Goal: Information Seeking & Learning: Learn about a topic

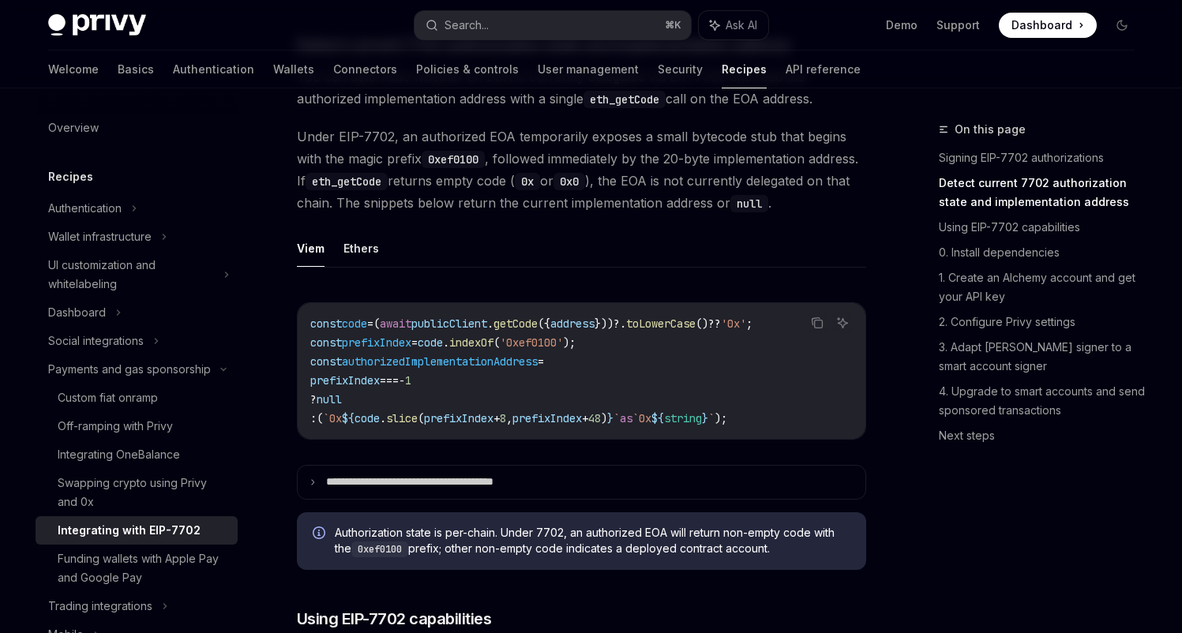
scroll to position [588, 0]
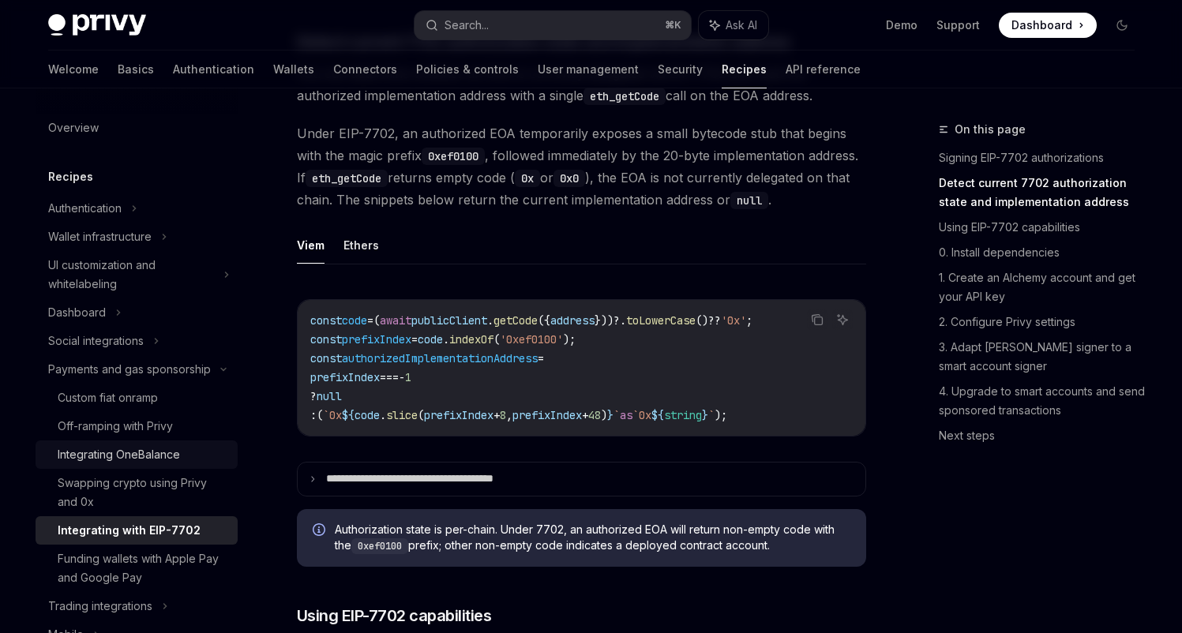
click at [133, 464] on link "Integrating OneBalance" at bounding box center [137, 455] width 202 height 28
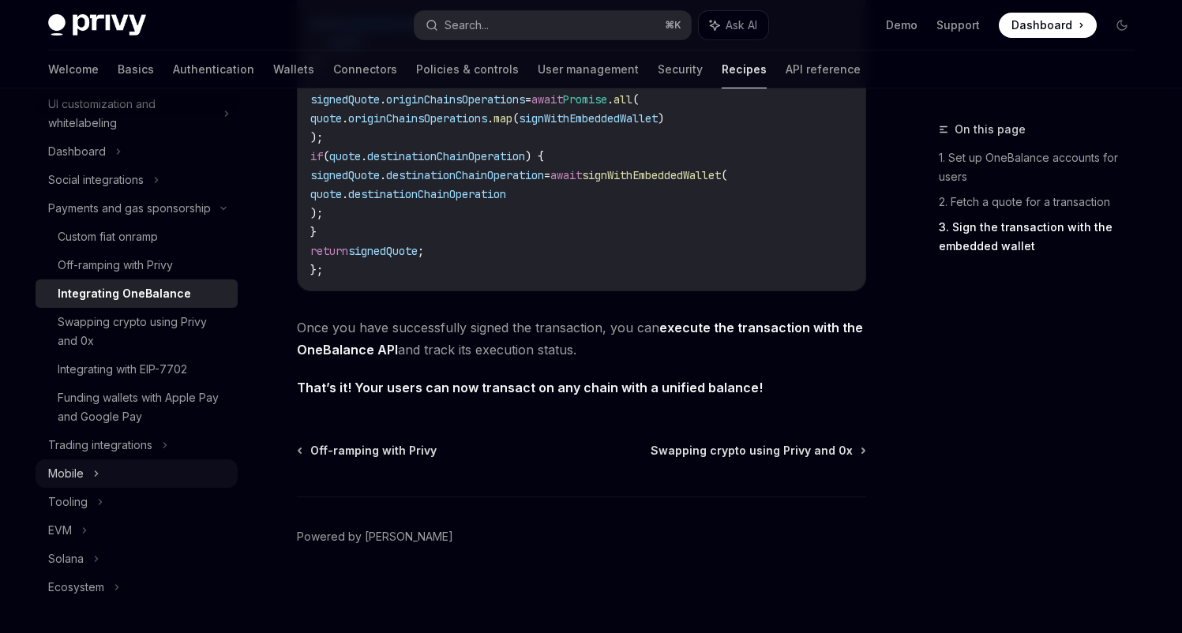
scroll to position [178, 0]
click at [170, 516] on div "Tooling" at bounding box center [137, 502] width 202 height 28
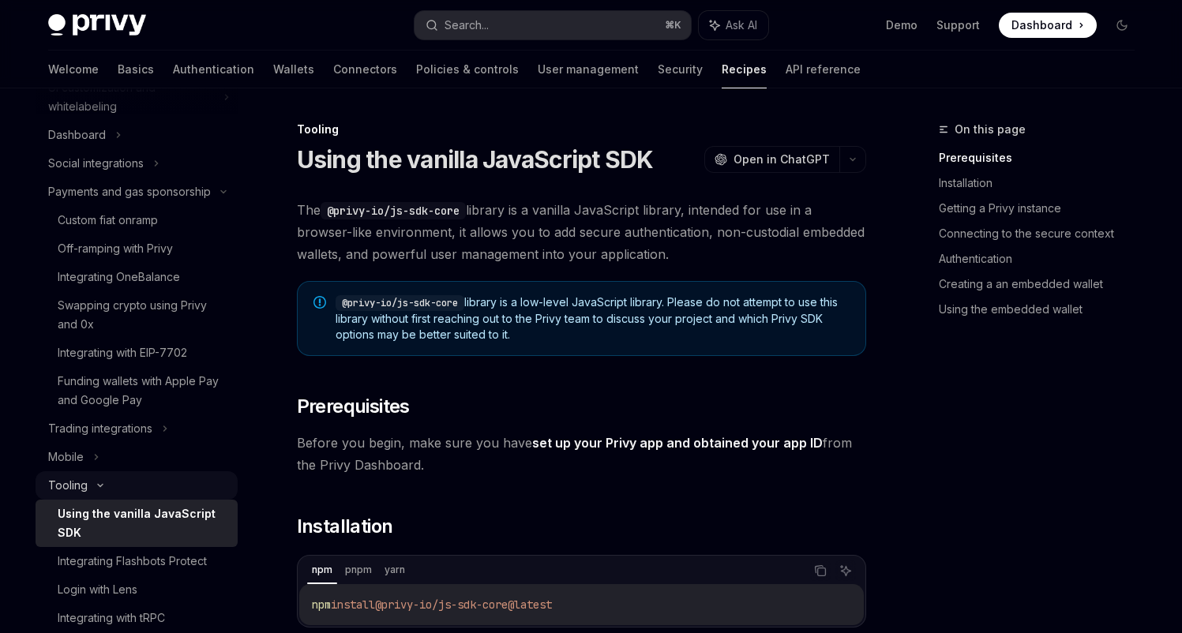
click at [174, 500] on div "Tooling" at bounding box center [137, 485] width 202 height 28
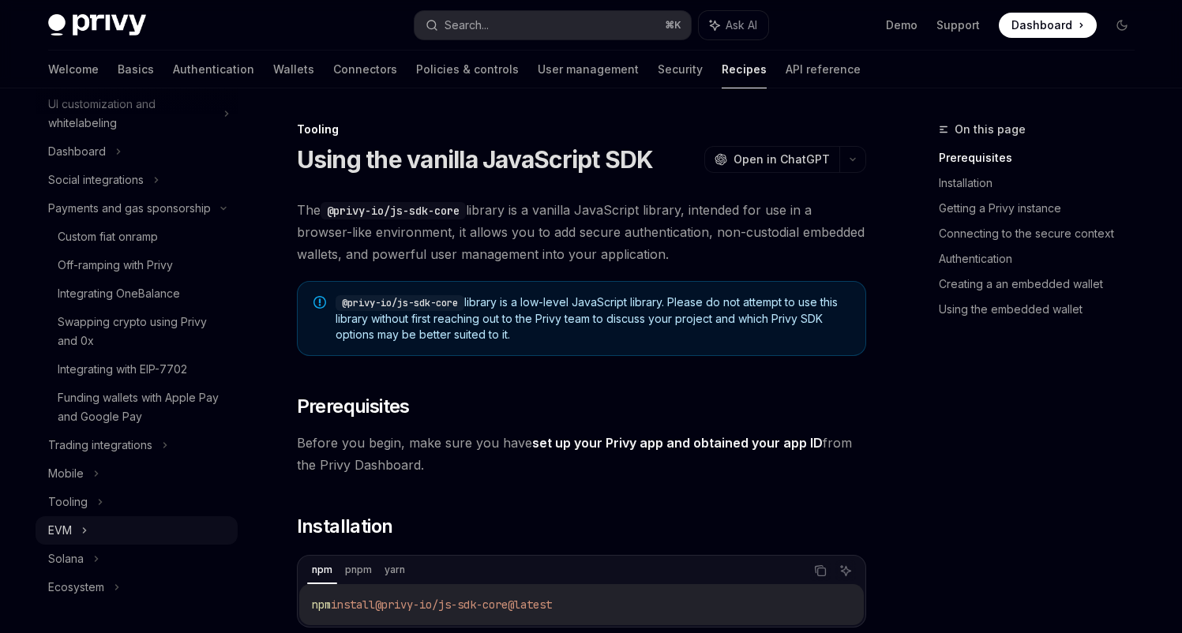
click at [171, 535] on div "EVM" at bounding box center [137, 530] width 202 height 28
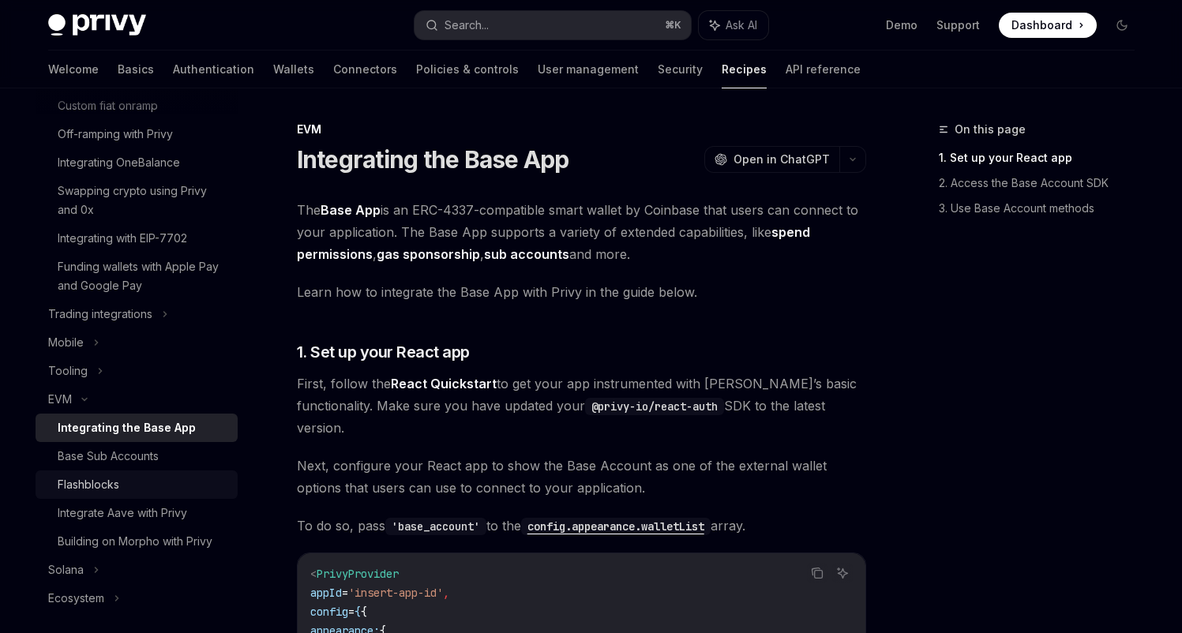
scroll to position [306, 0]
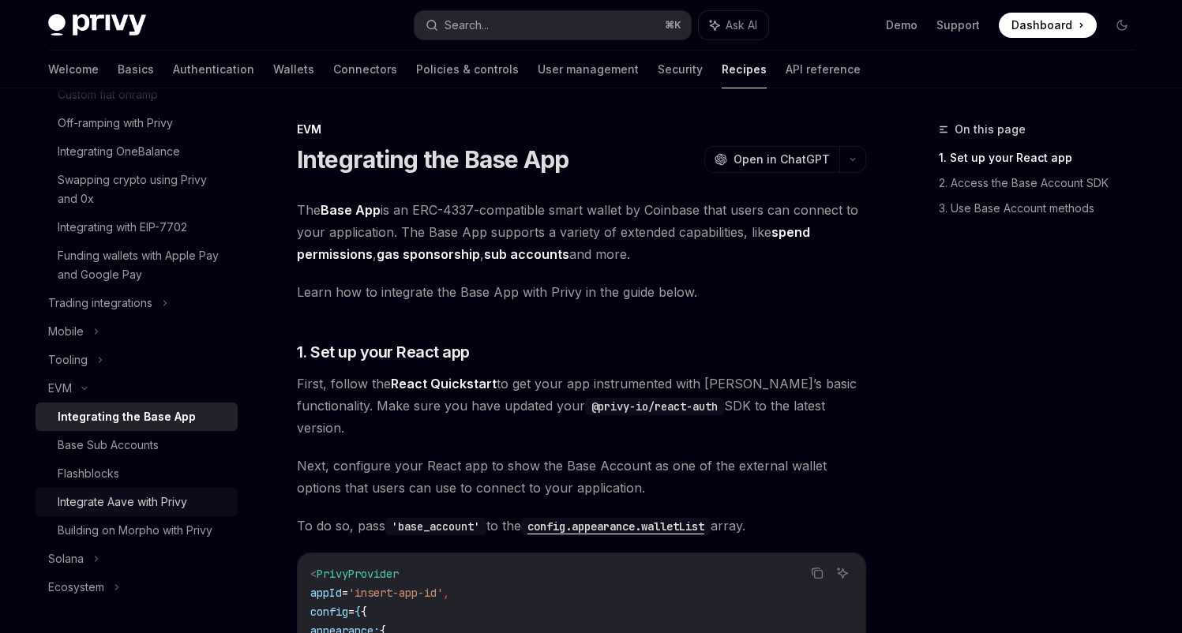
click at [118, 512] on div "Integrate Aave with Privy" at bounding box center [122, 502] width 129 height 19
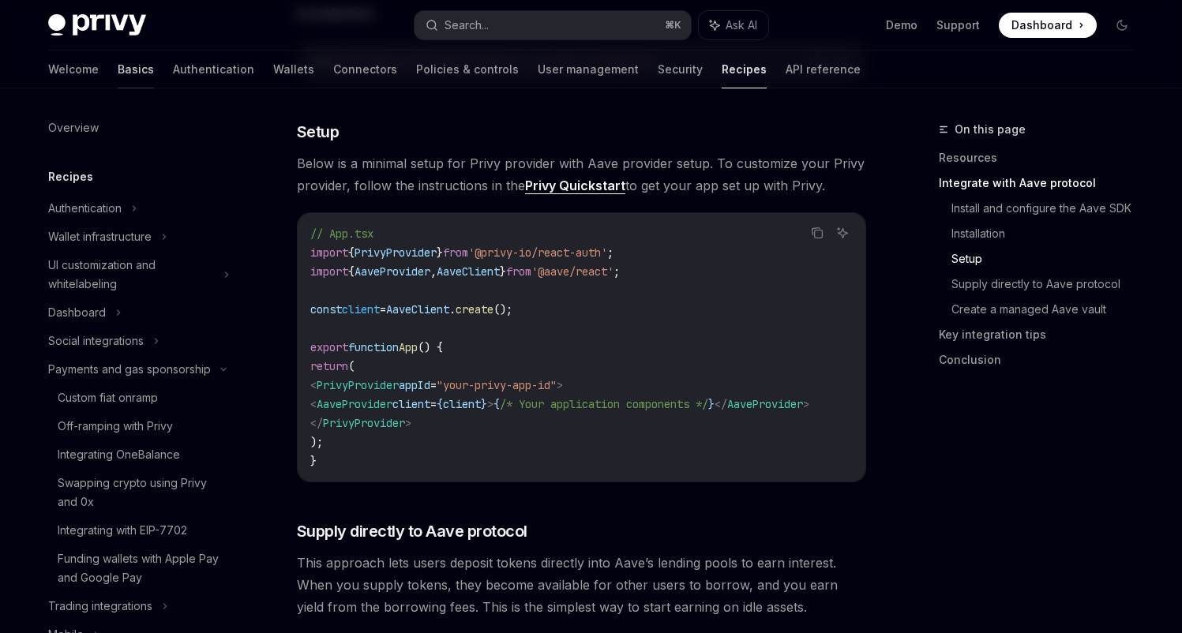
click at [118, 69] on link "Basics" at bounding box center [136, 70] width 36 height 38
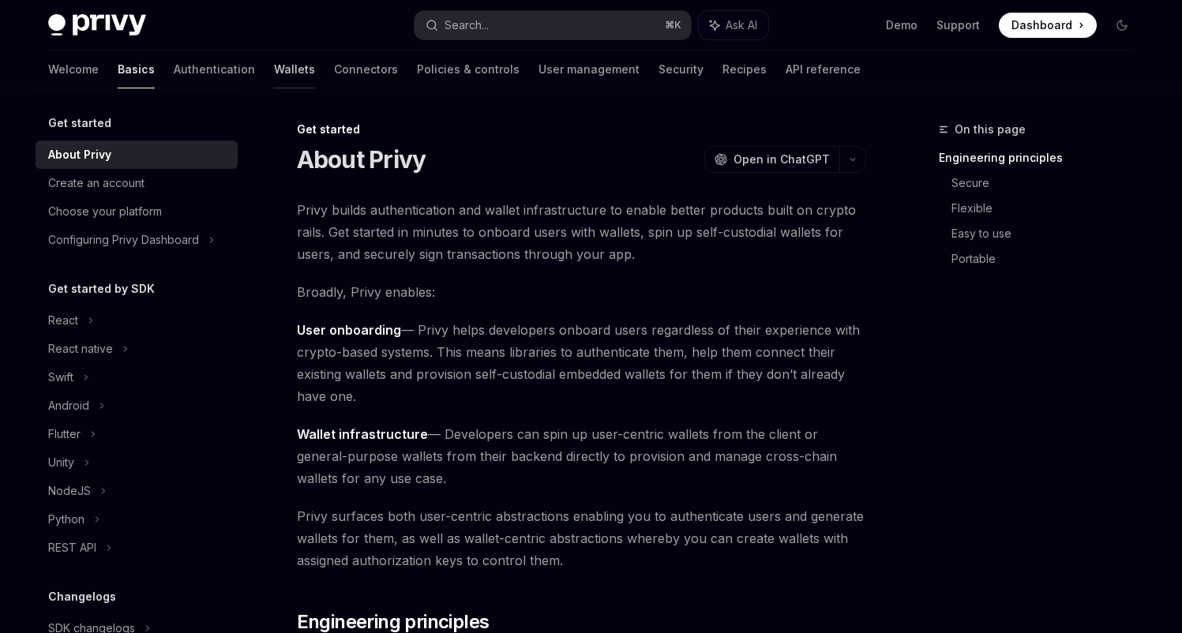
click at [274, 69] on link "Wallets" at bounding box center [294, 70] width 41 height 38
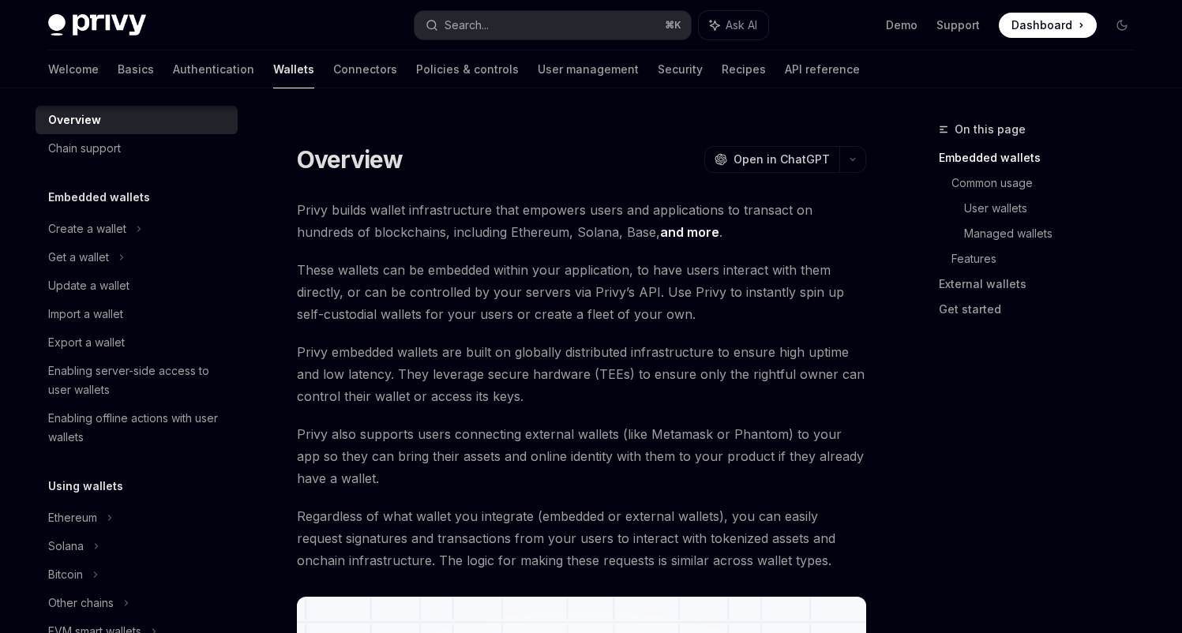
scroll to position [17, 0]
click at [162, 242] on div "Ethereum" at bounding box center [137, 228] width 202 height 28
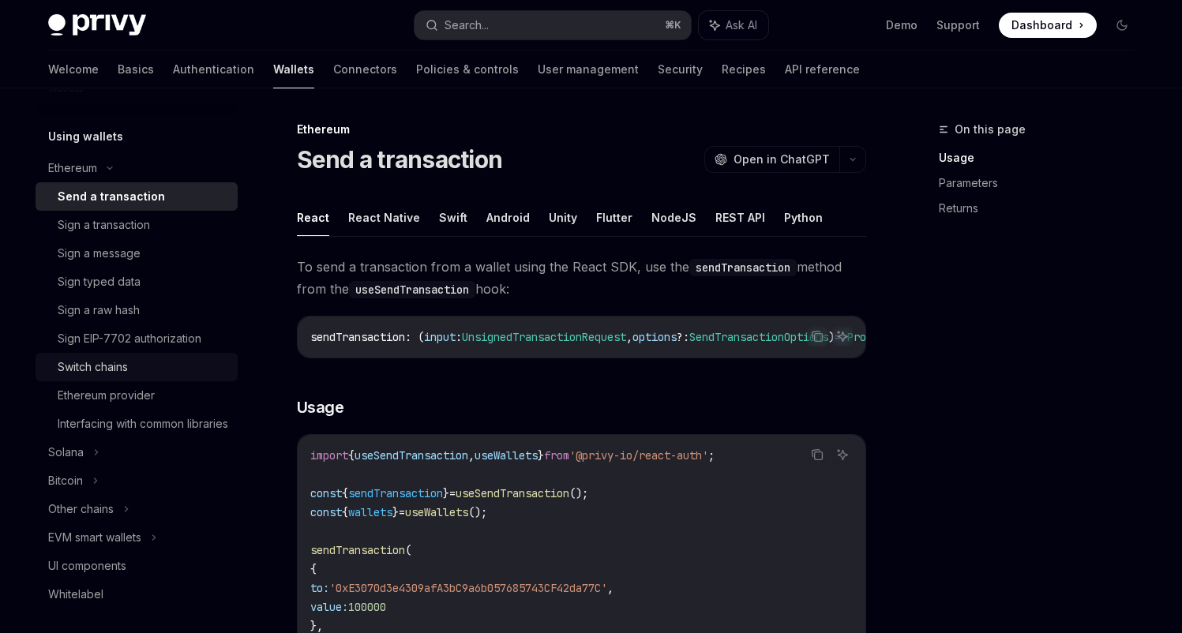
scroll to position [383, 0]
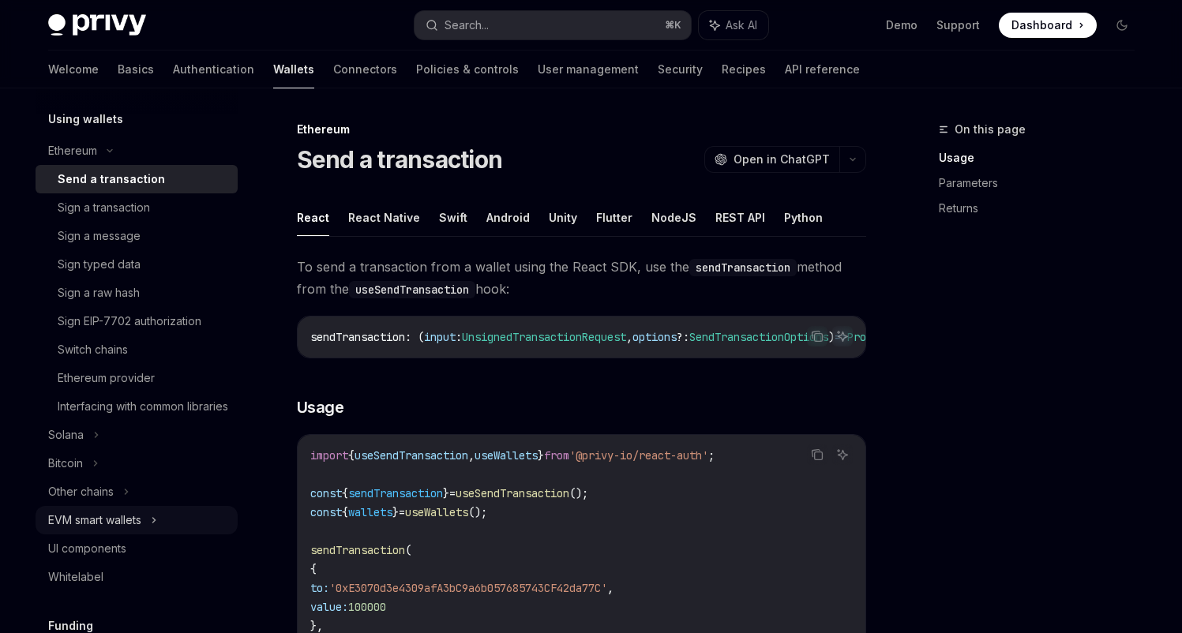
click at [150, 532] on div "EVM smart wallets" at bounding box center [137, 520] width 202 height 28
type textarea "*"
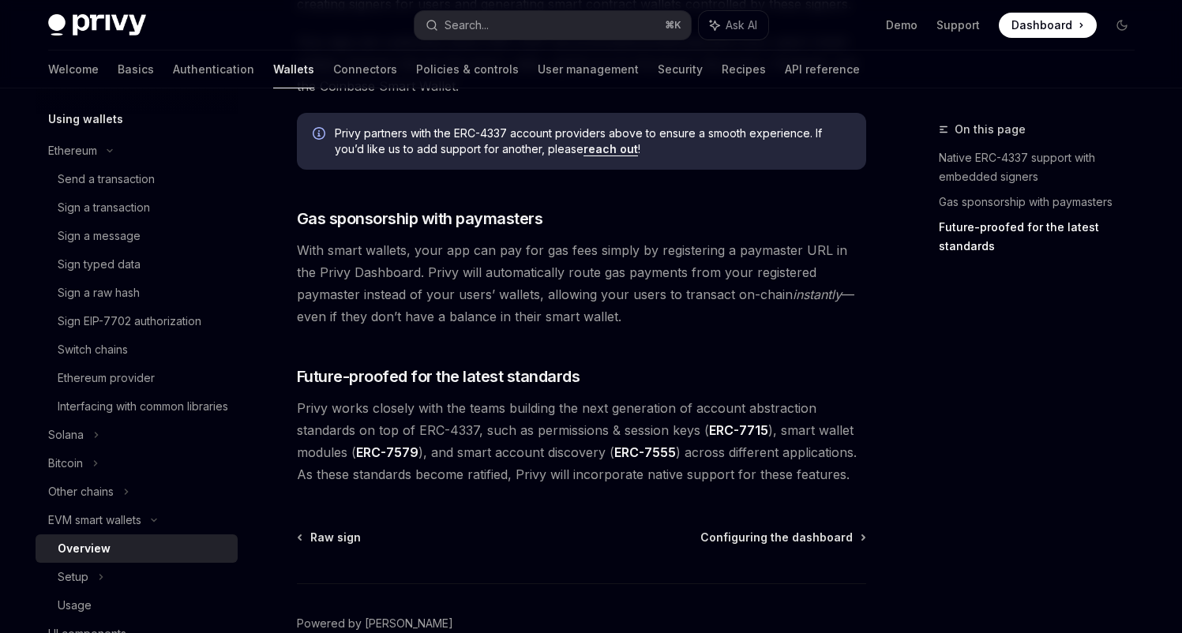
scroll to position [1172, 0]
